Goal: Task Accomplishment & Management: Manage account settings

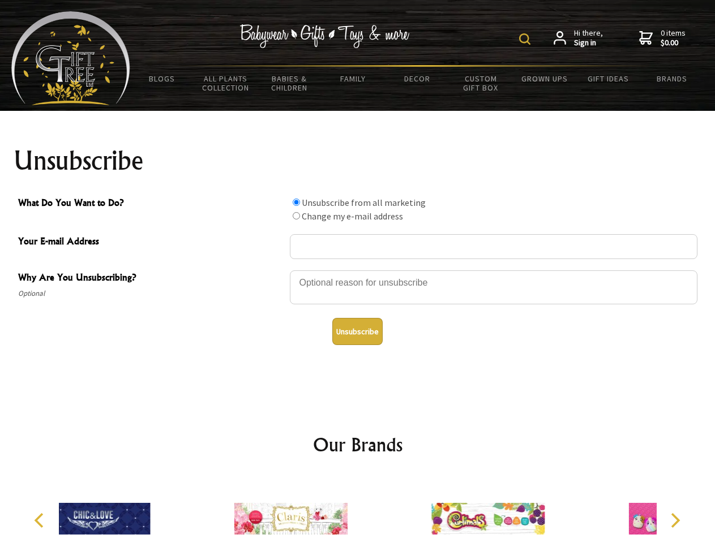
click at [526, 39] on img at bounding box center [524, 38] width 11 height 11
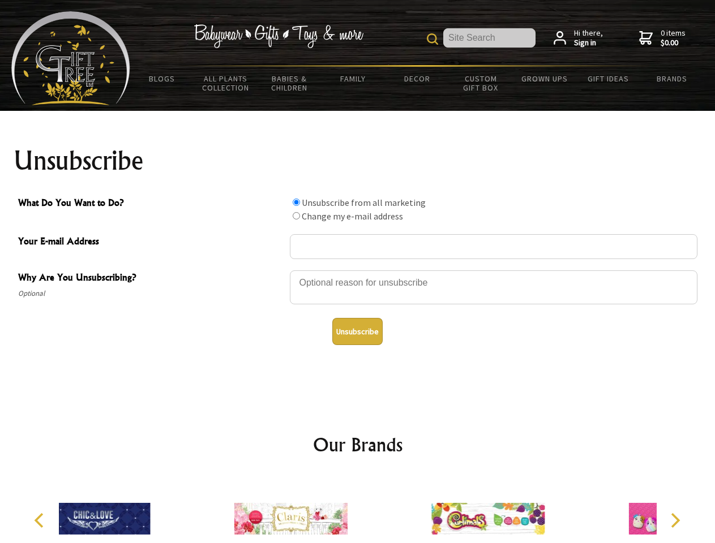
click at [358, 270] on div at bounding box center [493, 289] width 407 height 40
click at [296, 202] on input "What Do You Want to Do?" at bounding box center [296, 202] width 7 height 7
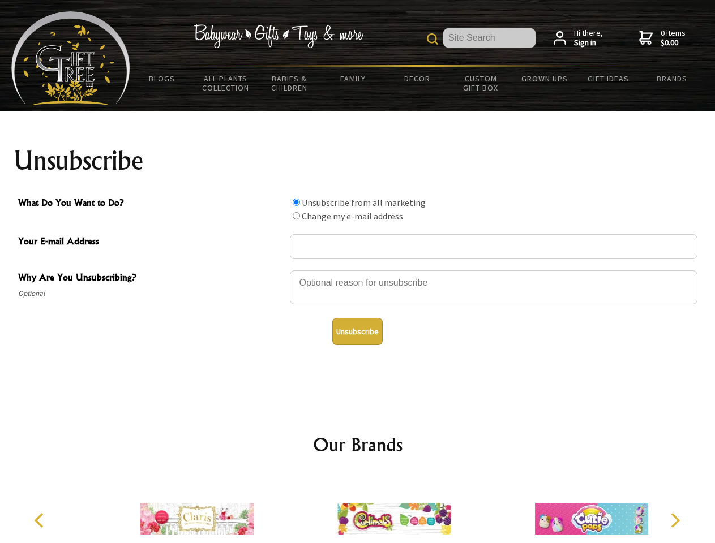
click at [296, 216] on input "What Do You Want to Do?" at bounding box center [296, 215] width 7 height 7
radio input "true"
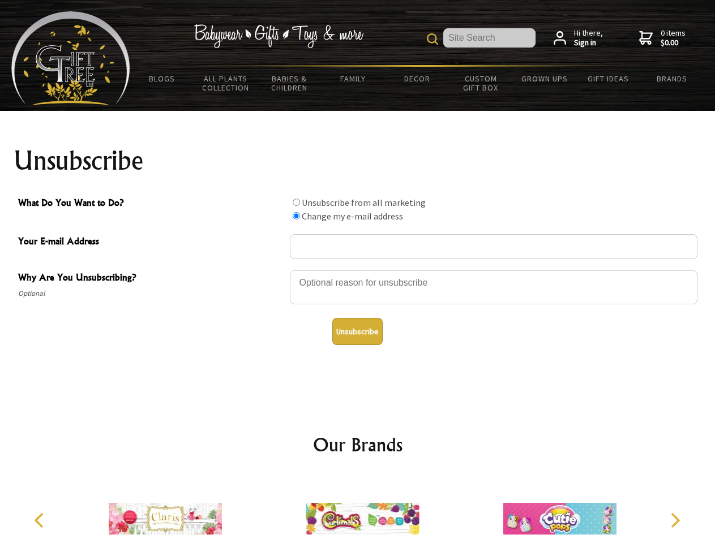
click at [357, 332] on button "Unsubscribe" at bounding box center [357, 331] width 50 height 27
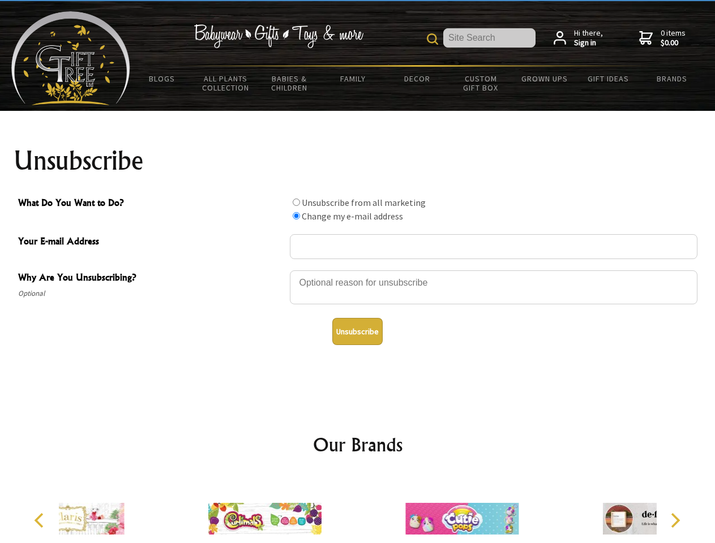
click at [41, 521] on icon "Previous" at bounding box center [40, 520] width 15 height 15
click at [675, 521] on icon "Next" at bounding box center [674, 520] width 15 height 15
